Goal: Task Accomplishment & Management: Manage account settings

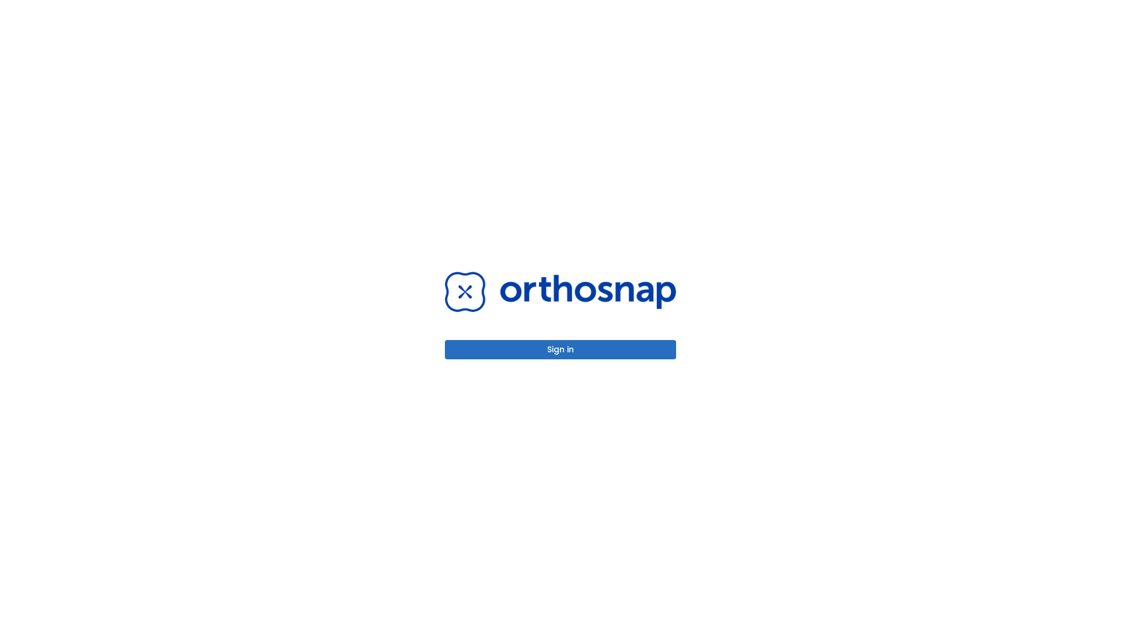
click at [560, 349] on button "Sign in" at bounding box center [560, 349] width 231 height 19
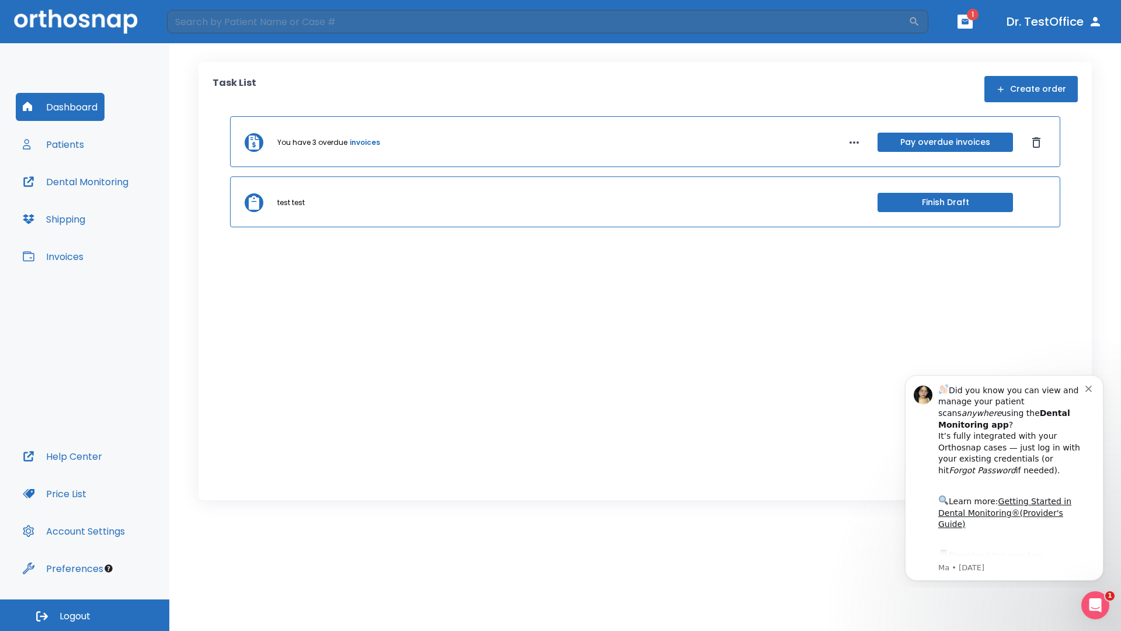
click at [85, 615] on span "Logout" at bounding box center [75, 615] width 31 height 13
